Goal: Connect with others: Establish contact or relationships with other users

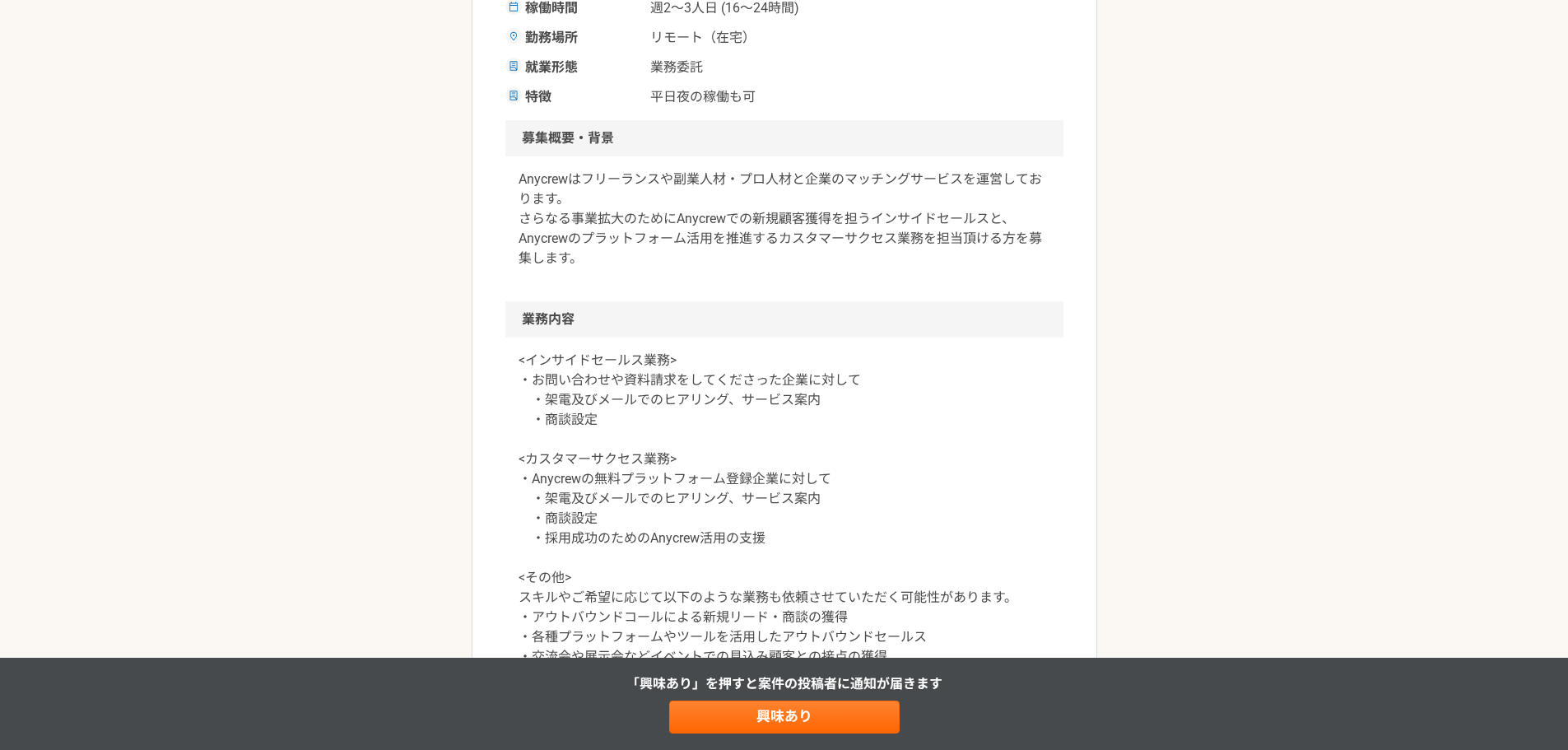
scroll to position [494, 0]
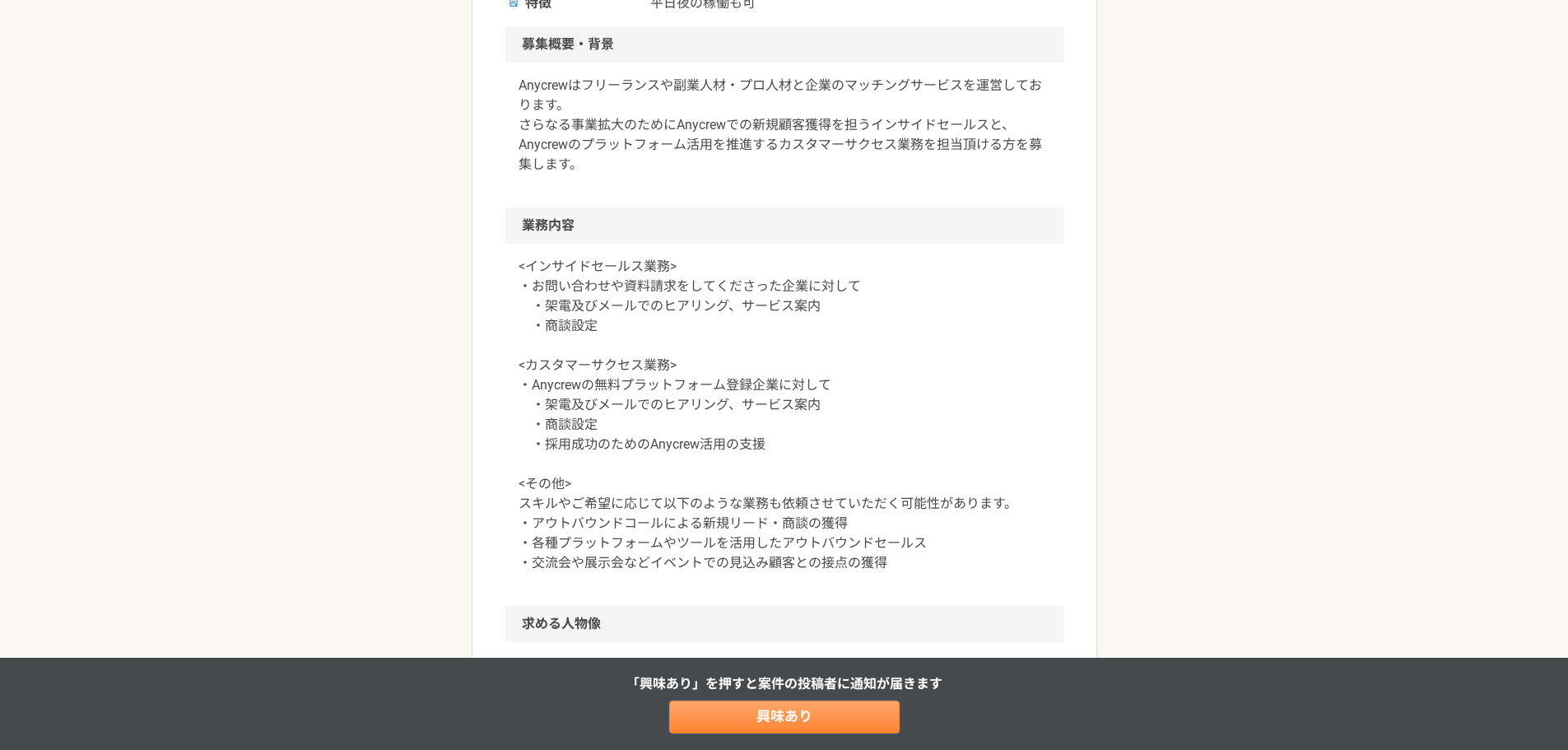
click at [826, 713] on link "興味あり" at bounding box center [785, 716] width 230 height 33
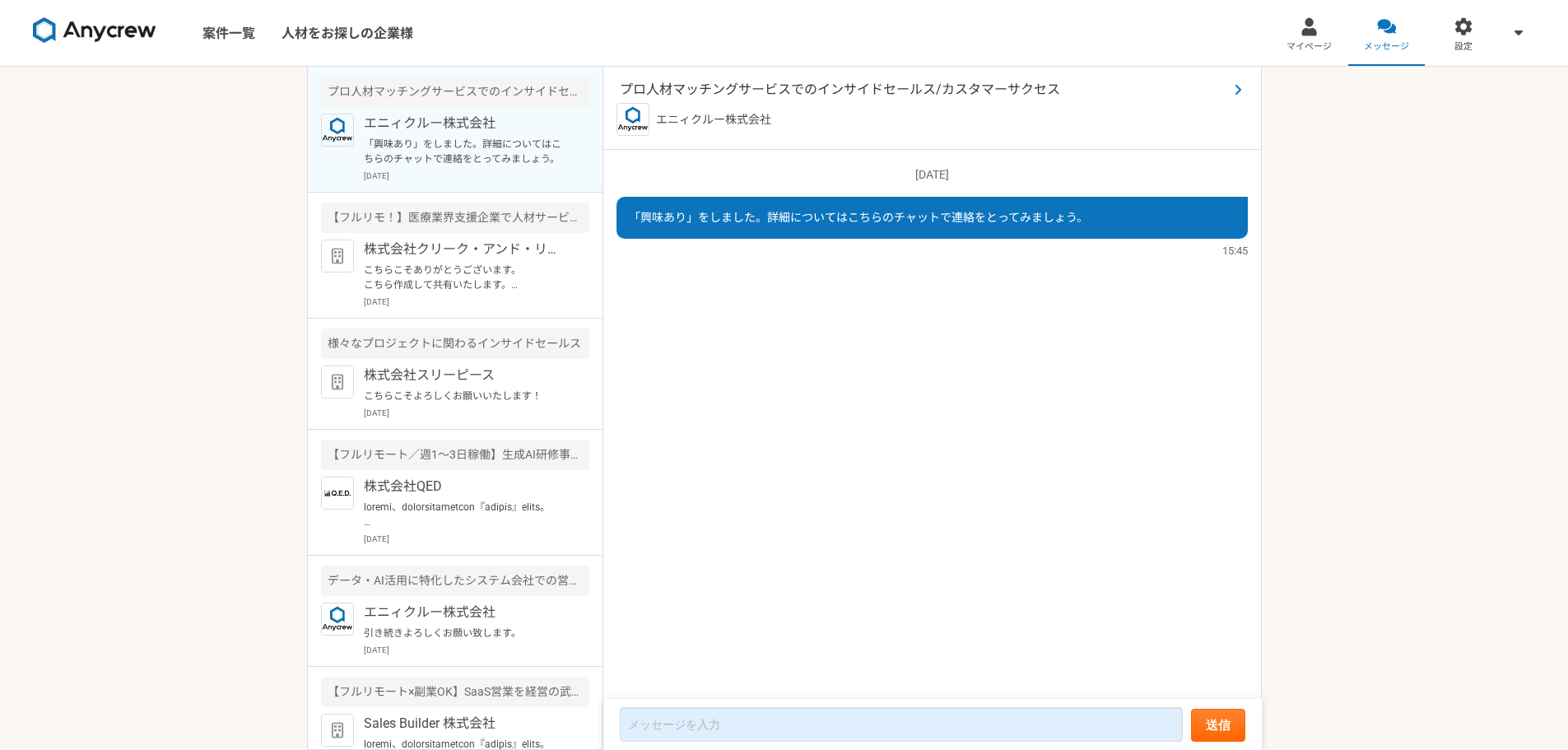
click at [787, 89] on span "プロ人材マッチングサービスでのインサイドセールス/カスタマーサクセス" at bounding box center [924, 90] width 608 height 20
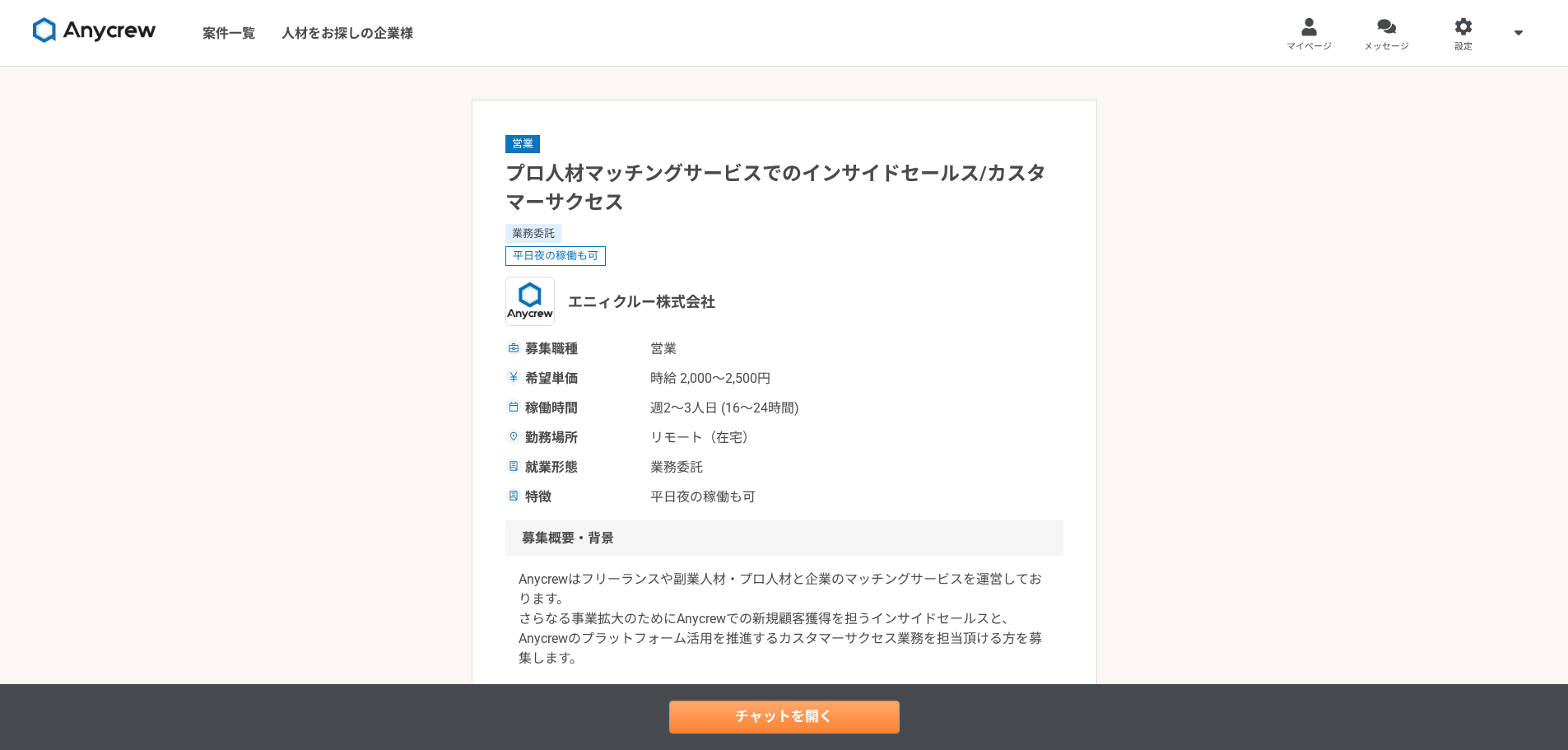
click at [791, 719] on link "チャットを開く" at bounding box center [785, 716] width 230 height 33
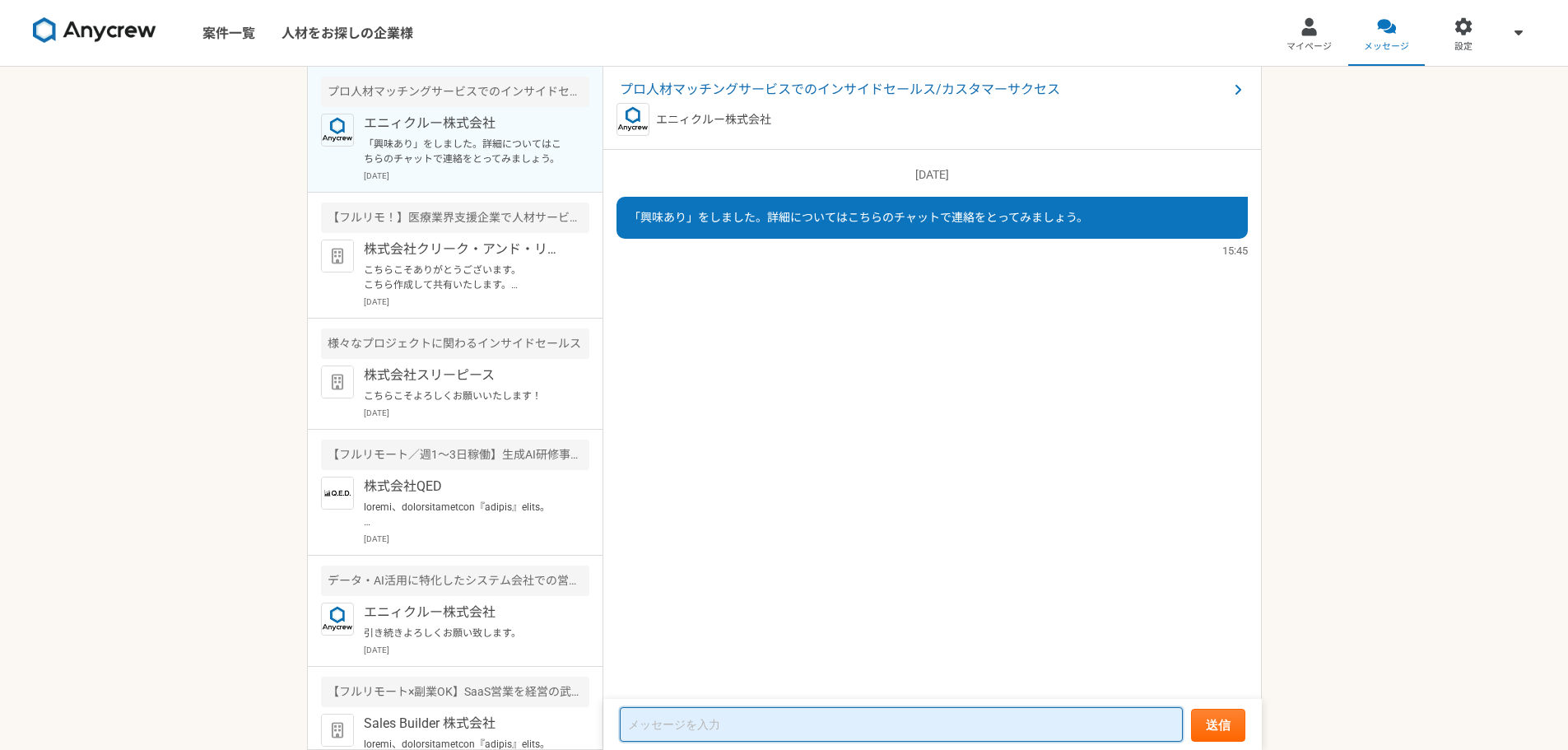
click at [777, 731] on textarea at bounding box center [902, 724] width 563 height 34
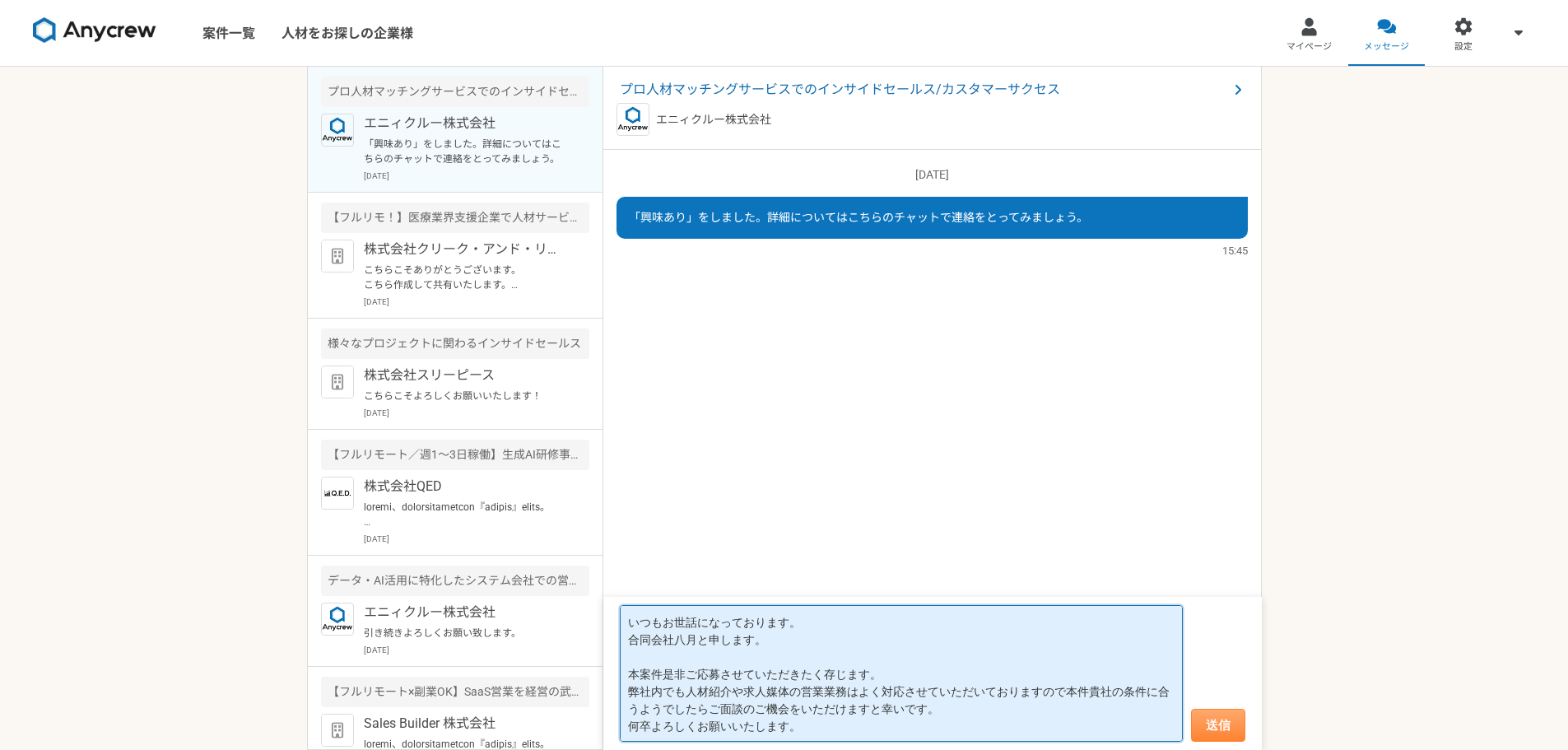
type textarea "いつもお世話になっております。 合同会社八月と申します。 本案件是非ご応募させていただきたく存じます。 弊社内でも人材紹介や求人媒体の営業業務はよく対応させて…"
click at [1208, 721] on button "送信" at bounding box center [1218, 725] width 55 height 33
